Goal: Transaction & Acquisition: Purchase product/service

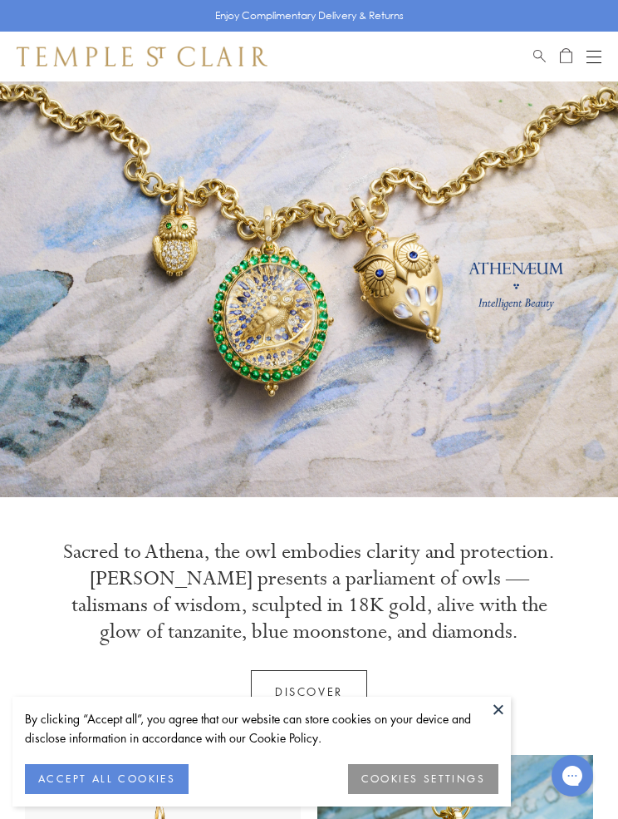
click at [588, 62] on div "Open navigation" at bounding box center [594, 62] width 15 height 1
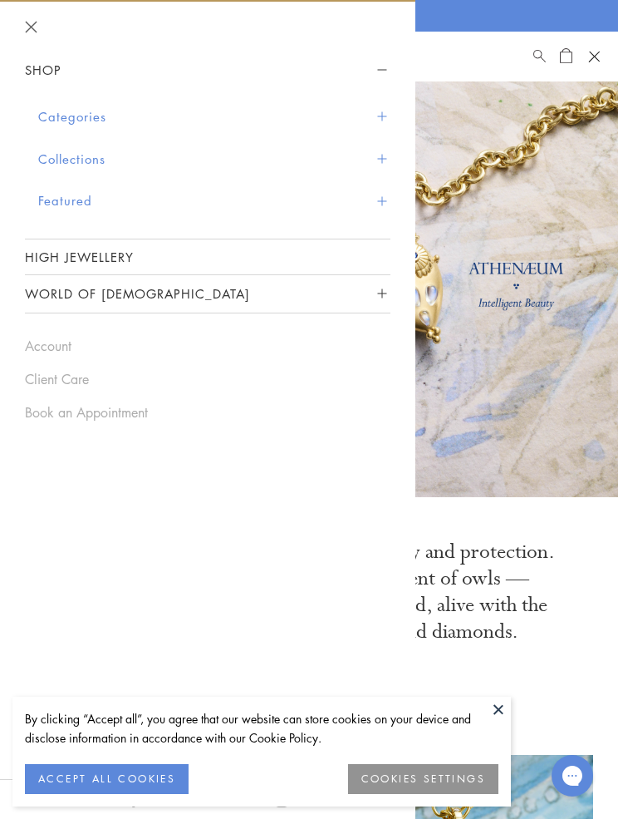
click at [375, 117] on button "Categories" at bounding box center [214, 117] width 352 height 42
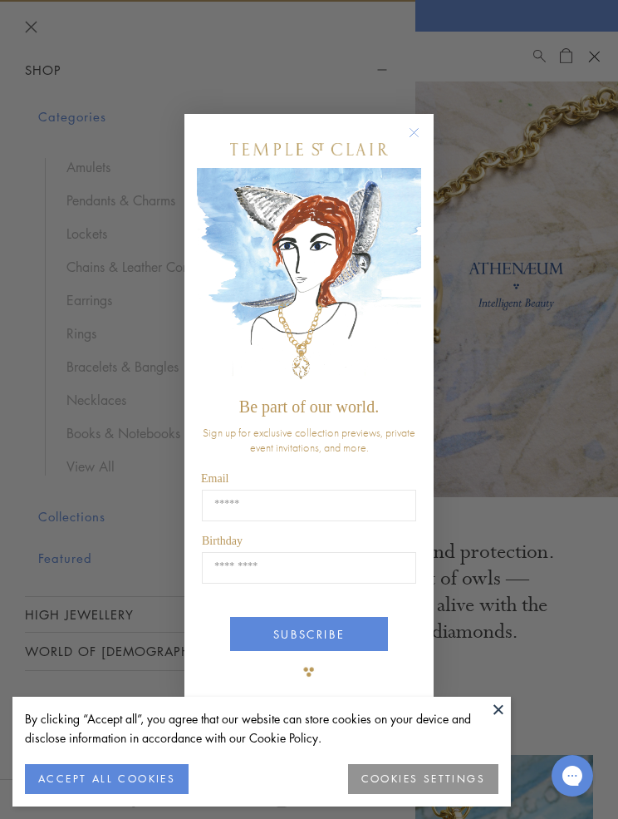
click at [86, 298] on div "Close dialog Be part of our world. Sign up for exclusive collection previews, p…" at bounding box center [309, 409] width 618 height 819
click at [411, 142] on circle "Close dialog" at bounding box center [415, 132] width 20 height 20
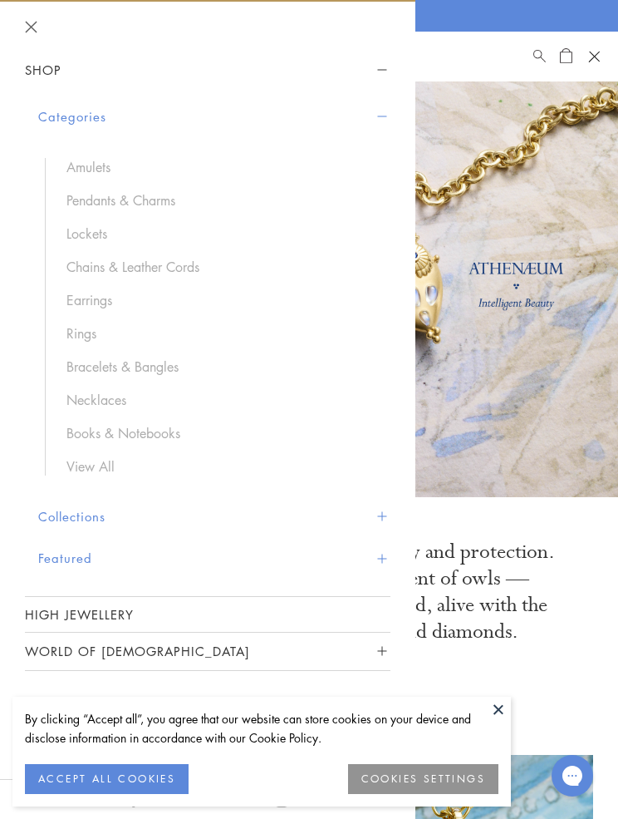
click at [80, 295] on link "Earrings" at bounding box center [220, 300] width 308 height 18
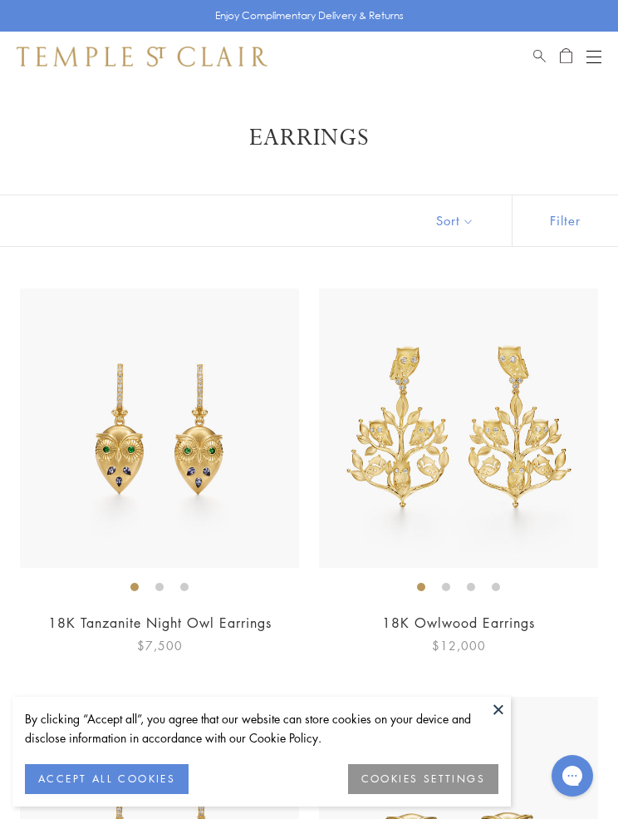
click at [472, 224] on button "Sort" at bounding box center [455, 220] width 113 height 51
click at [458, 219] on button "Sort" at bounding box center [455, 220] width 113 height 51
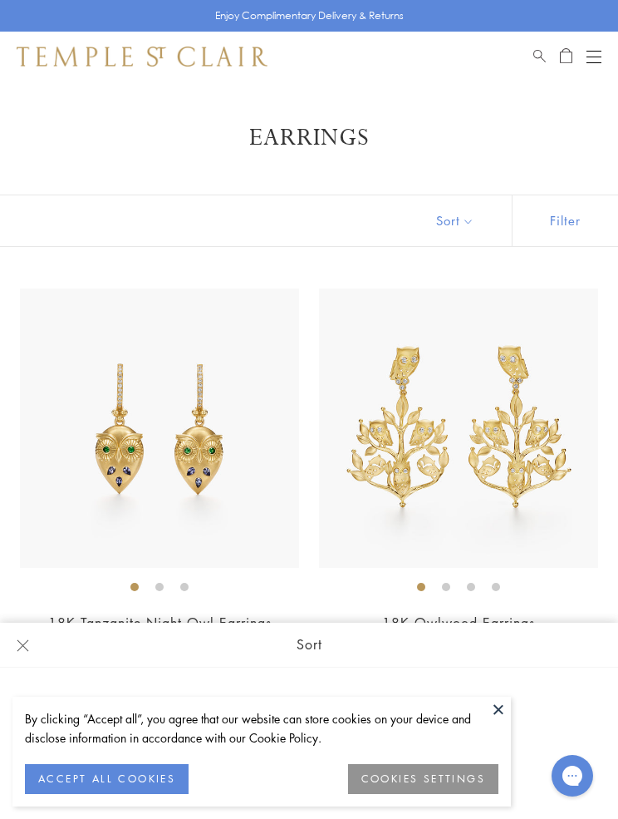
click at [498, 721] on button at bounding box center [498, 709] width 25 height 25
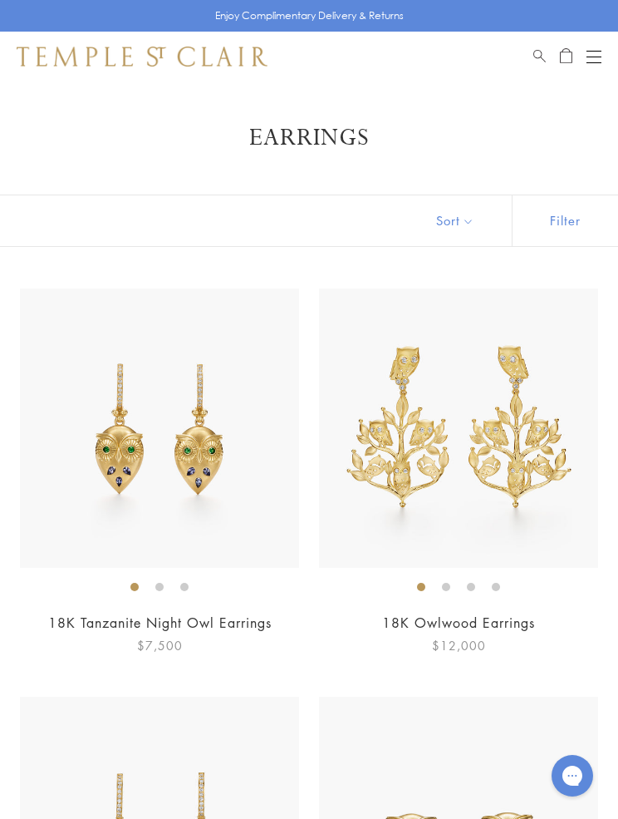
click at [465, 212] on button "Sort" at bounding box center [455, 220] width 113 height 51
click at [468, 228] on button "Sort" at bounding box center [455, 220] width 113 height 51
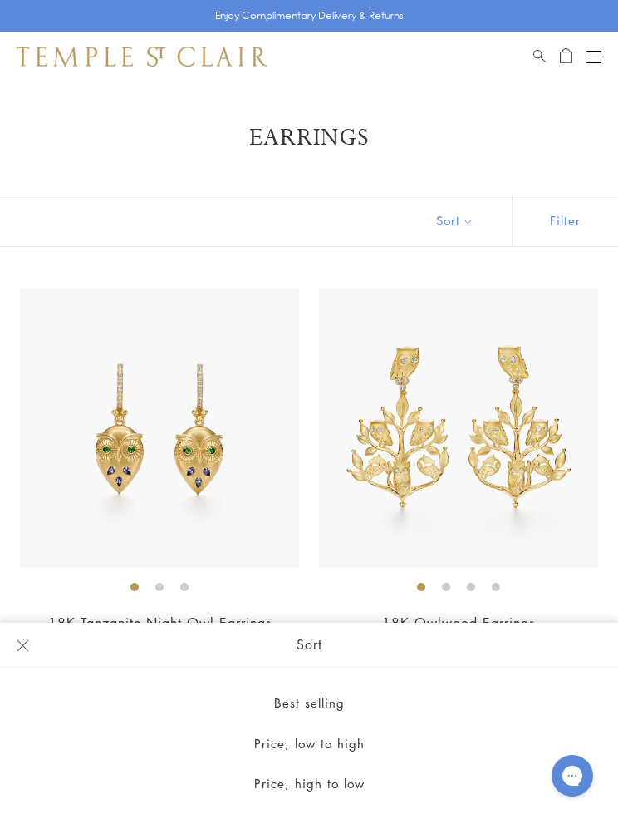
click at [345, 804] on button "Price, high to low" at bounding box center [309, 783] width 618 height 41
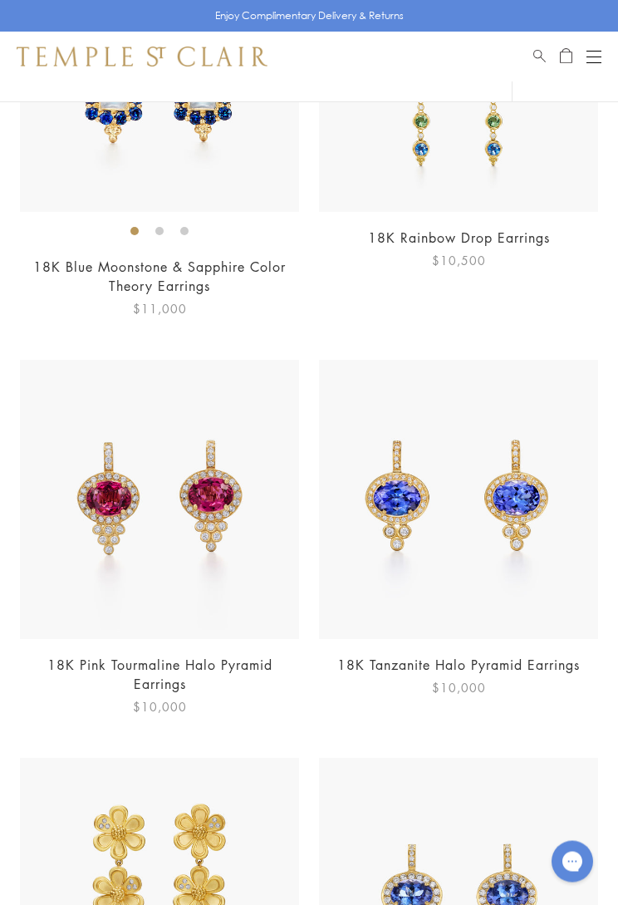
scroll to position [1589, 0]
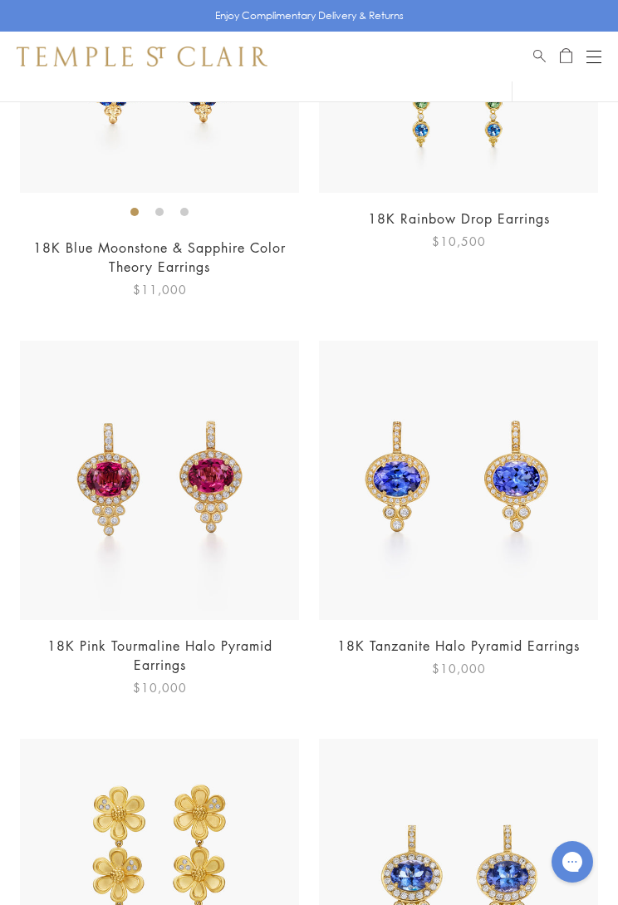
click at [83, 388] on img at bounding box center [159, 480] width 279 height 279
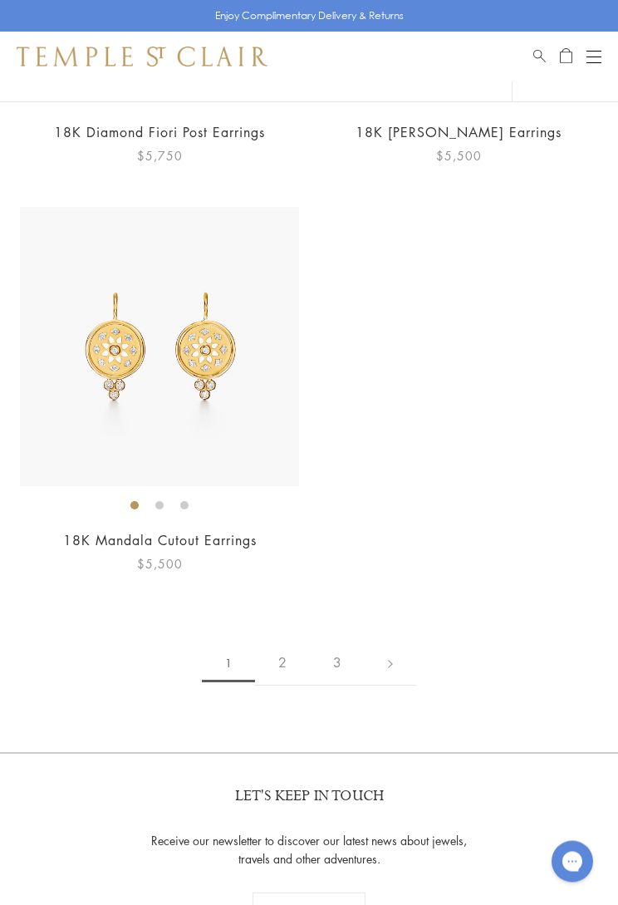
scroll to position [9923, 0]
click at [293, 640] on link "2" at bounding box center [282, 663] width 55 height 46
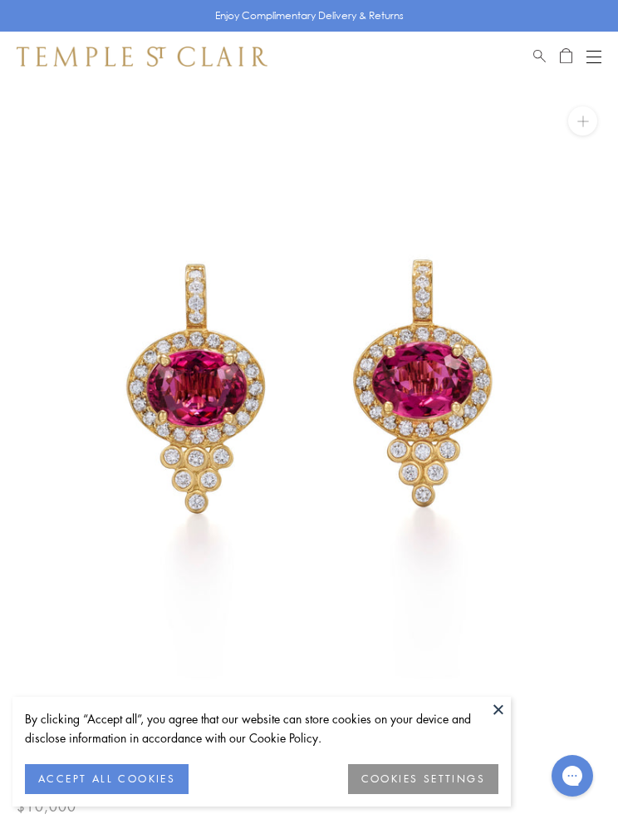
click at [504, 721] on button at bounding box center [498, 709] width 25 height 25
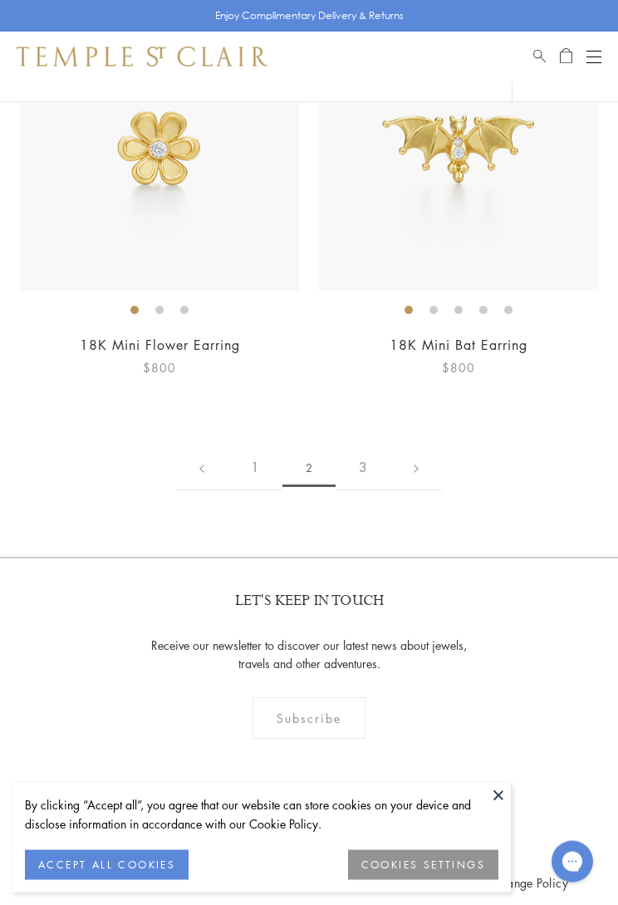
scroll to position [10555, 0]
click at [378, 445] on link "3" at bounding box center [363, 468] width 55 height 46
